Goal: Task Accomplishment & Management: Complete application form

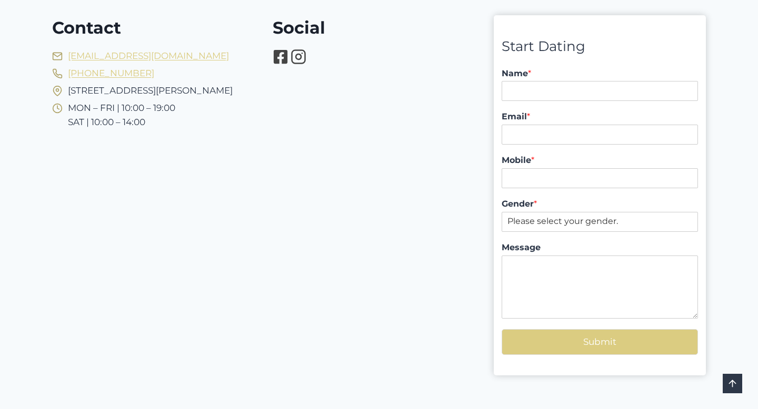
scroll to position [87, 0]
click at [534, 93] on input "Name *" at bounding box center [599, 91] width 196 height 20
type input "Vuk Podinic"
click at [558, 132] on input "Email *" at bounding box center [599, 134] width 196 height 20
type input "[EMAIL_ADDRESS][DOMAIN_NAME]"
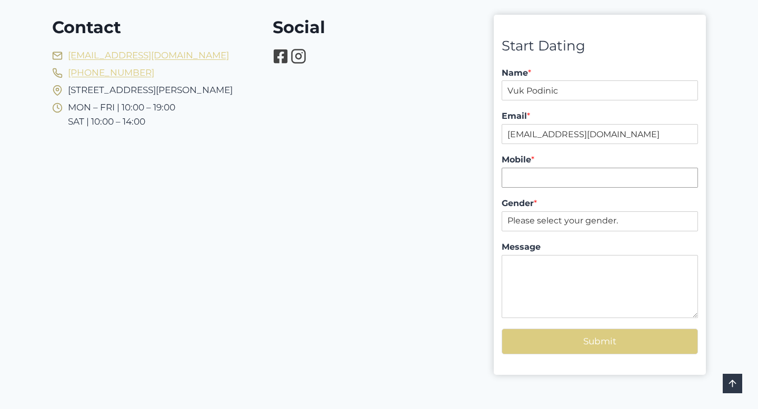
click at [558, 178] on input "Mobile *" at bounding box center [599, 178] width 196 height 20
type input "0434255273"
click at [561, 224] on select "Please select your gender. [DEMOGRAPHIC_DATA] [DEMOGRAPHIC_DATA]" at bounding box center [599, 222] width 196 height 20
select select "[DEMOGRAPHIC_DATA]"
click at [501, 212] on select "Please select your gender. [DEMOGRAPHIC_DATA] [DEMOGRAPHIC_DATA]" at bounding box center [599, 222] width 196 height 20
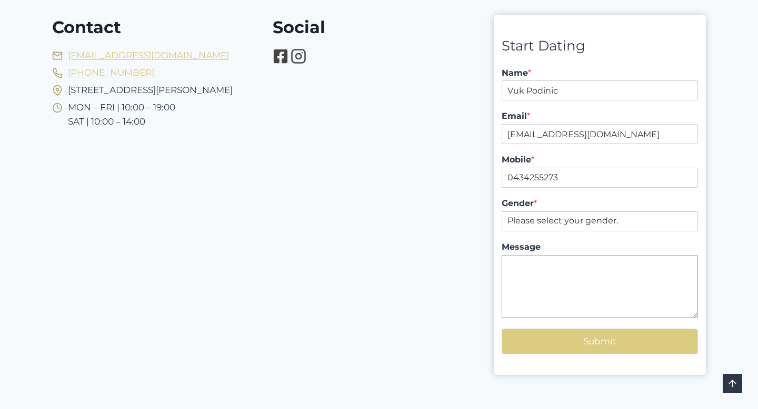
click at [550, 275] on textarea "Message" at bounding box center [599, 286] width 196 height 63
type textarea "9:35am"
click at [565, 176] on input "0434255273" at bounding box center [599, 178] width 196 height 20
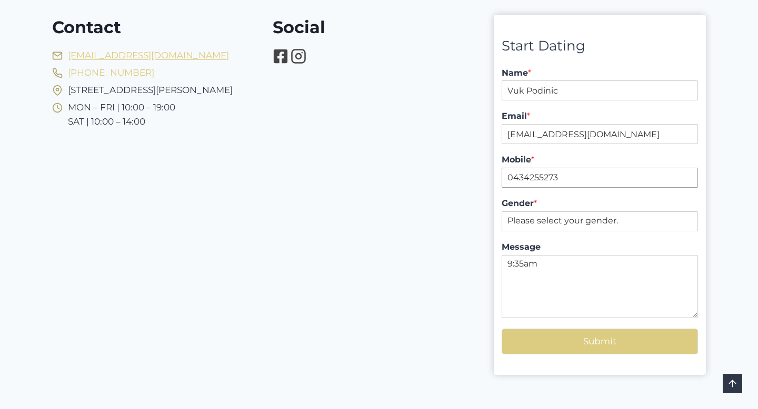
click at [568, 182] on input "0434255273" at bounding box center [599, 178] width 196 height 20
type input "0434255273123"
click at [585, 202] on label "Gender *" at bounding box center [599, 203] width 196 height 11
click at [585, 212] on select "Please select your gender. [DEMOGRAPHIC_DATA] [DEMOGRAPHIC_DATA]" at bounding box center [599, 222] width 196 height 20
click at [613, 340] on button "Submit" at bounding box center [599, 342] width 196 height 26
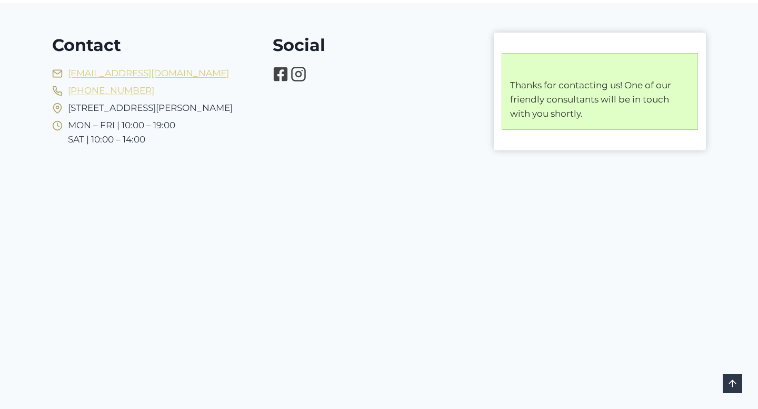
scroll to position [70, 0]
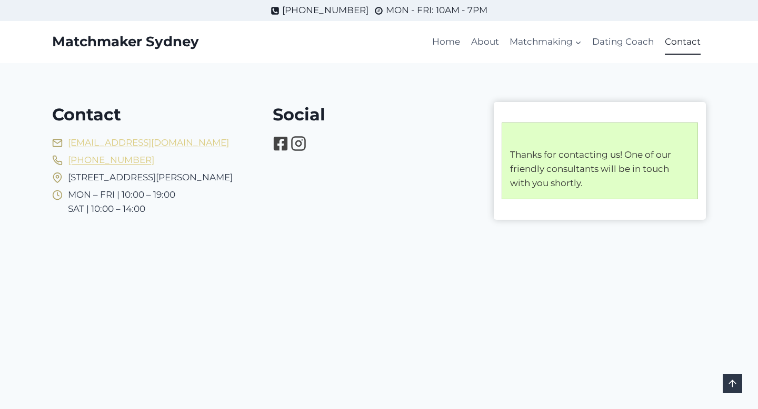
scroll to position [70, 0]
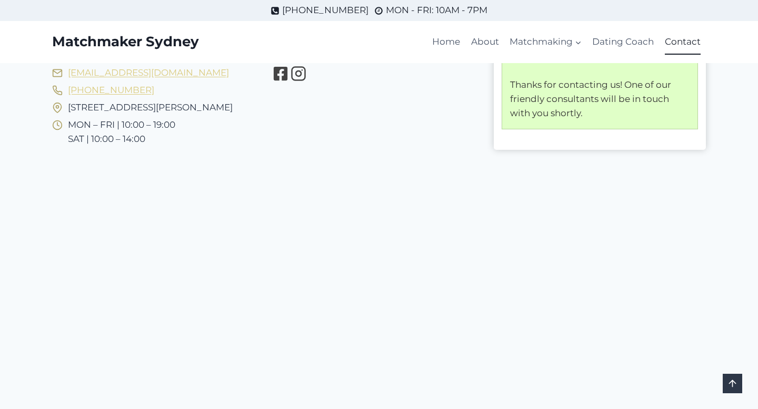
click at [670, 43] on link "Contact" at bounding box center [682, 41] width 46 height 25
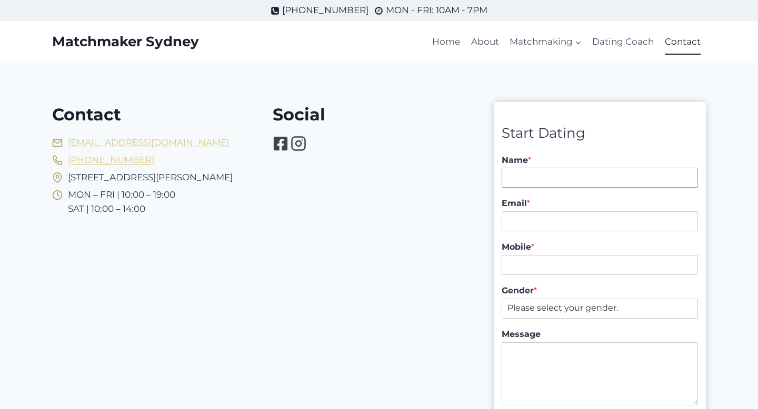
click at [550, 176] on input "Name *" at bounding box center [599, 178] width 196 height 20
type input "Vuk Podinic"
click at [546, 217] on input "Email *" at bounding box center [599, 222] width 196 height 20
type input "vuk@digitalpod.com.au"
click at [550, 268] on input "Mobile *" at bounding box center [599, 265] width 196 height 20
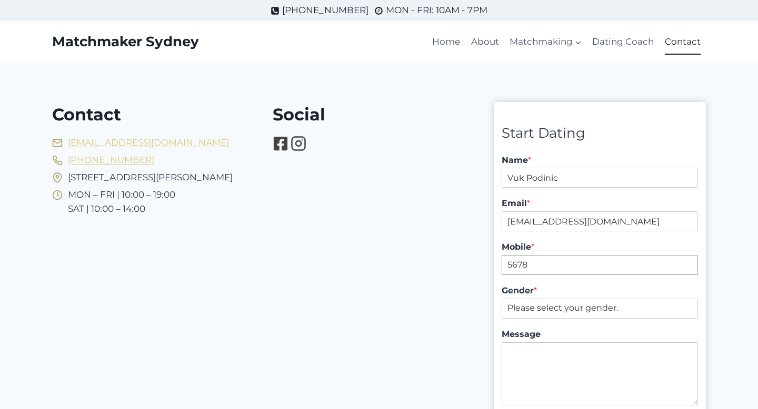
type input "5678"
click at [570, 283] on div "Gender * Please select your gender. Male Female" at bounding box center [599, 302] width 196 height 44
click at [542, 268] on input "5678" at bounding box center [599, 265] width 196 height 20
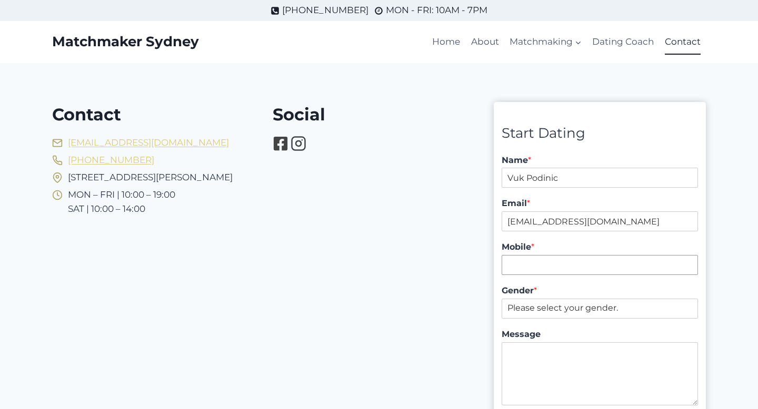
click at [542, 268] on input "Mobile *" at bounding box center [599, 265] width 196 height 20
type input "123"
click at [558, 249] on label "Mobile *" at bounding box center [599, 247] width 196 height 11
click at [558, 255] on input "123" at bounding box center [599, 265] width 196 height 20
click at [559, 310] on select "Please select your gender. [DEMOGRAPHIC_DATA] [DEMOGRAPHIC_DATA]" at bounding box center [599, 309] width 196 height 20
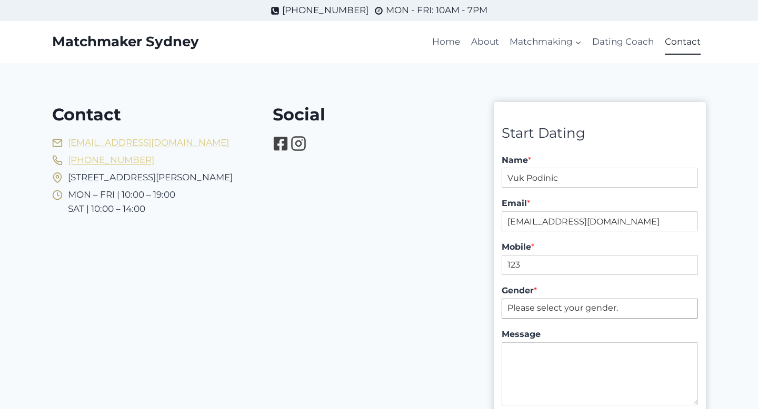
select select "[DEMOGRAPHIC_DATA]"
click at [501, 299] on select "Please select your gender. [DEMOGRAPHIC_DATA] [DEMOGRAPHIC_DATA]" at bounding box center [599, 309] width 196 height 20
click at [551, 354] on textarea "Message" at bounding box center [599, 374] width 196 height 63
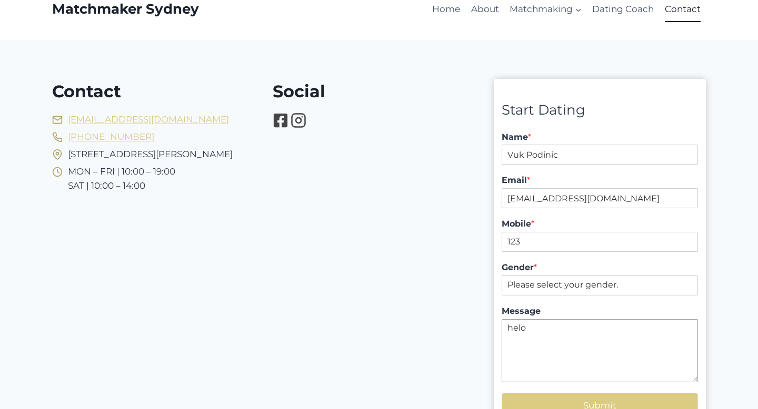
scroll to position [33, 0]
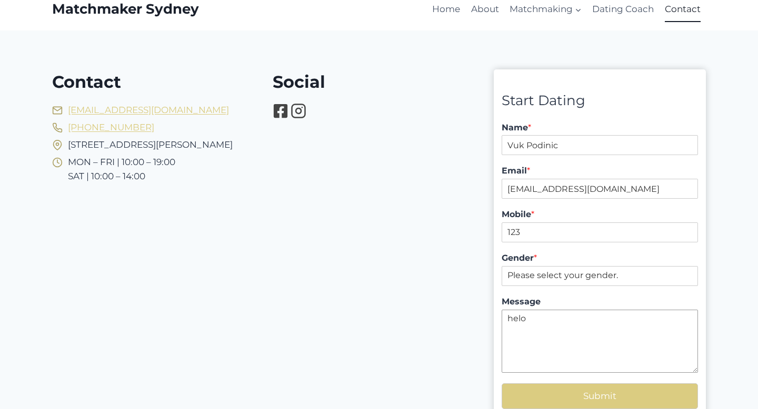
type textarea "helo"
click at [617, 385] on button "Submit" at bounding box center [599, 397] width 196 height 26
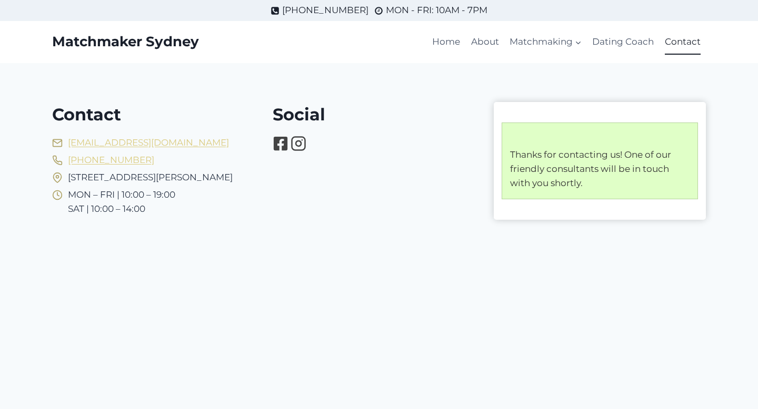
click at [695, 41] on link "Contact" at bounding box center [682, 41] width 46 height 25
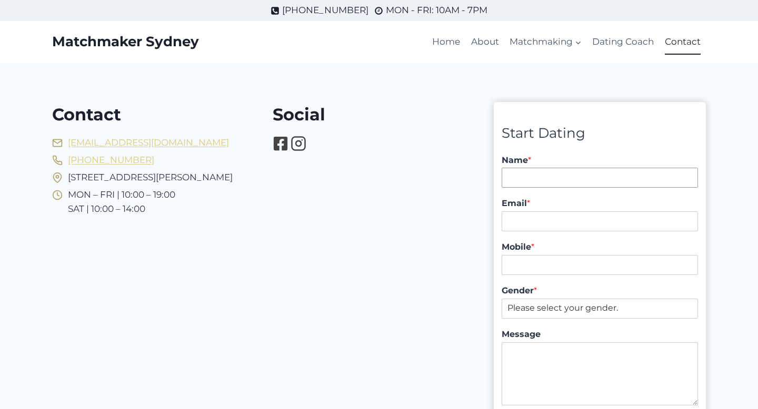
click at [573, 182] on input "Name *" at bounding box center [599, 178] width 196 height 20
type input "Vuk Podinic"
click at [562, 220] on input "Email *" at bounding box center [599, 222] width 196 height 20
type input "[EMAIL_ADDRESS][DOMAIN_NAME]"
click at [552, 262] on input "Mobile *" at bounding box center [599, 265] width 196 height 20
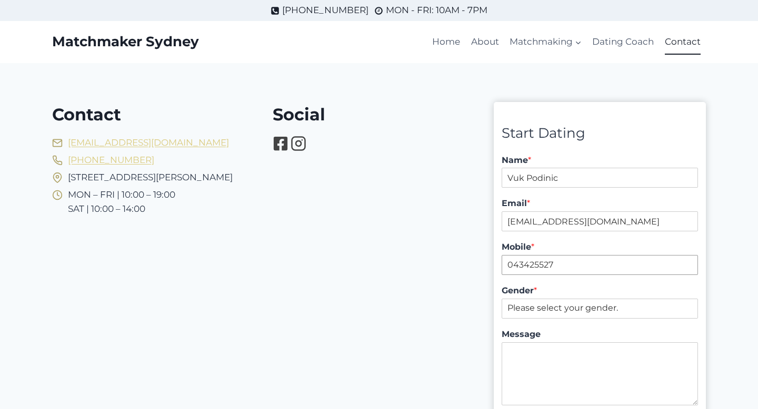
type input "043425527"
click at [578, 244] on label "Mobile *" at bounding box center [599, 247] width 196 height 11
click at [578, 255] on input "043425527" at bounding box center [599, 265] width 196 height 20
click at [569, 306] on select "Please select your gender. [DEMOGRAPHIC_DATA] [DEMOGRAPHIC_DATA]" at bounding box center [599, 309] width 196 height 20
select select "[DEMOGRAPHIC_DATA]"
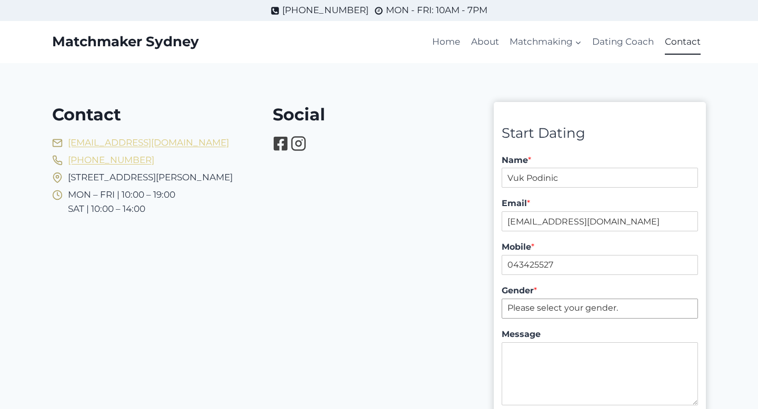
click at [501, 299] on select "Please select your gender. [DEMOGRAPHIC_DATA] [DEMOGRAPHIC_DATA]" at bounding box center [599, 309] width 196 height 20
click at [554, 357] on textarea "Message" at bounding box center [599, 374] width 196 height 63
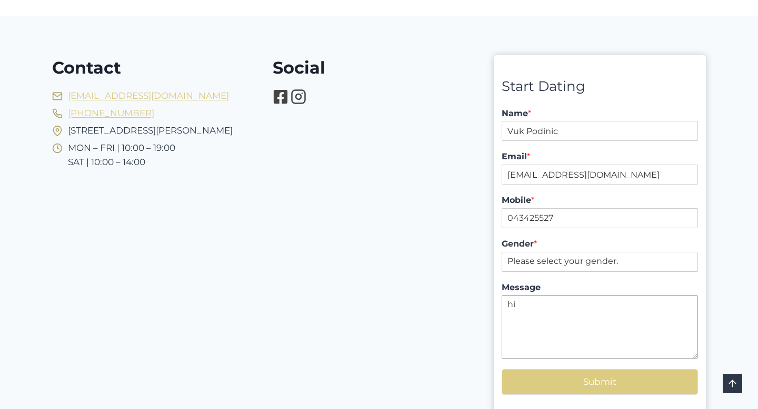
scroll to position [55, 0]
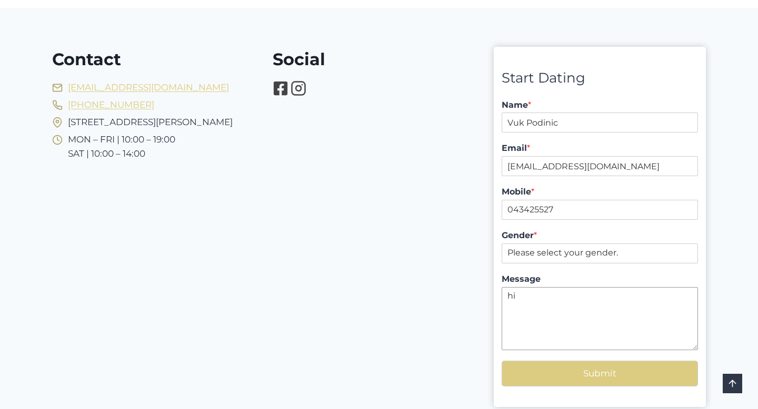
type textarea "hi"
click at [588, 373] on button "Submit" at bounding box center [599, 374] width 196 height 26
